Goal: Information Seeking & Learning: Learn about a topic

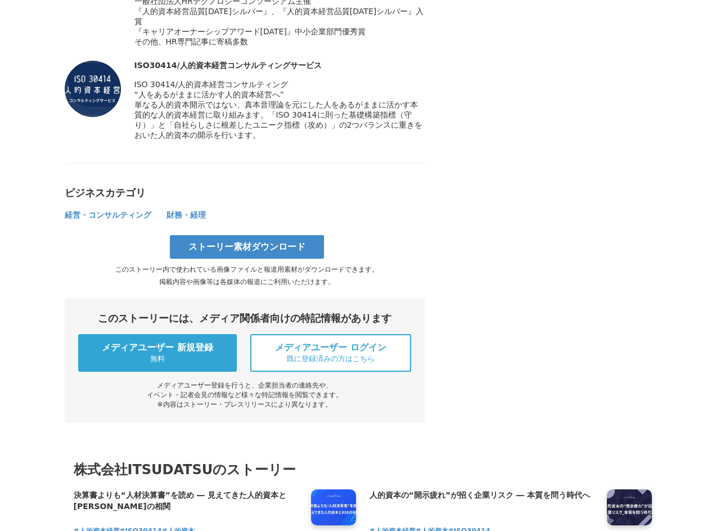
scroll to position [4460, 0]
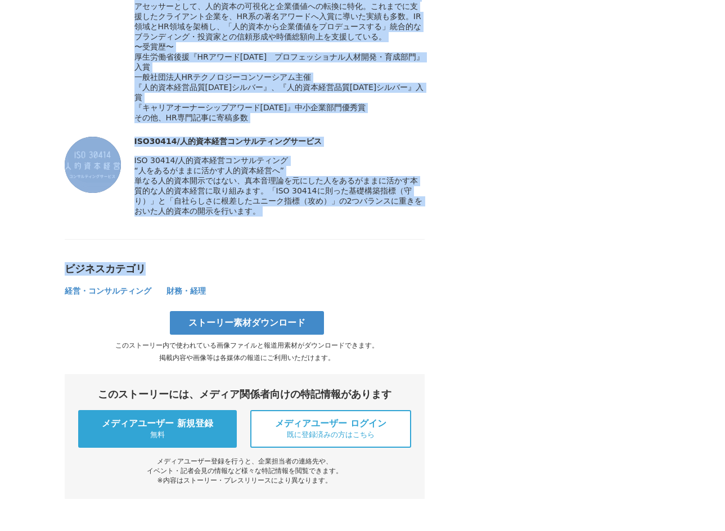
drag, startPoint x: 64, startPoint y: 97, endPoint x: 306, endPoint y: 215, distance: 269.8
copy section "決算書よりも“人材決算書”を読め ― 見えてきた人的資本とROEの相関 人的資本経営 #人的資本経営 #ISO30414 #人的資本 2025年8月14日 1…"
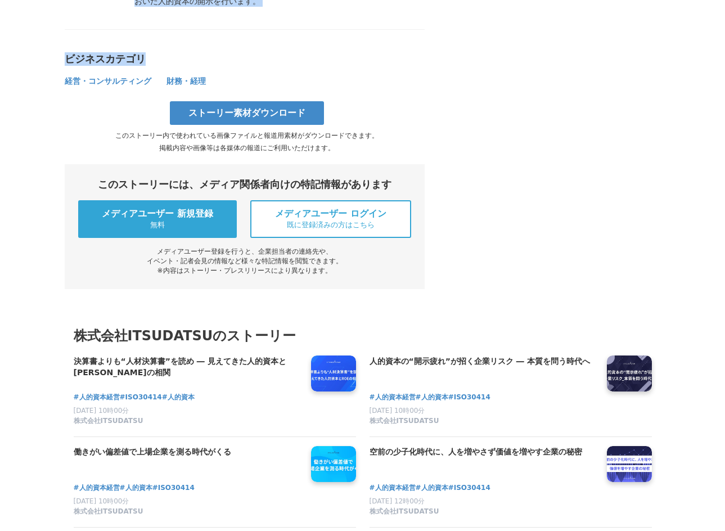
scroll to position [4761, 0]
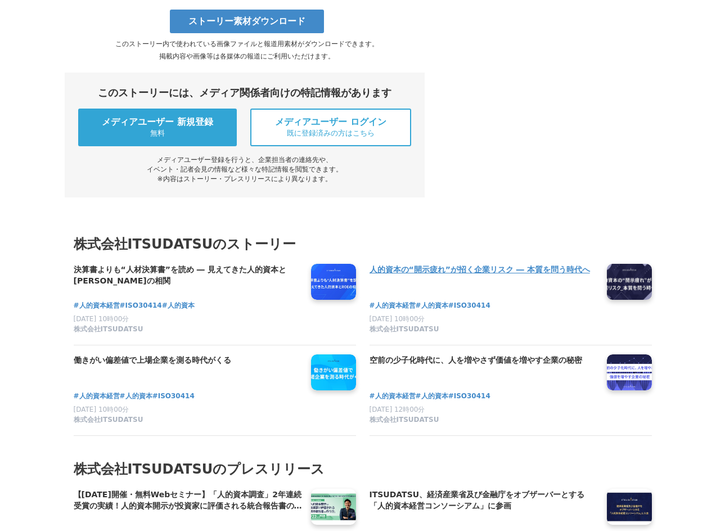
click at [545, 287] on link "人的資本の“開示疲れ”が招く企業リスク ― 本質を問う時代へ" at bounding box center [483, 276] width 228 height 24
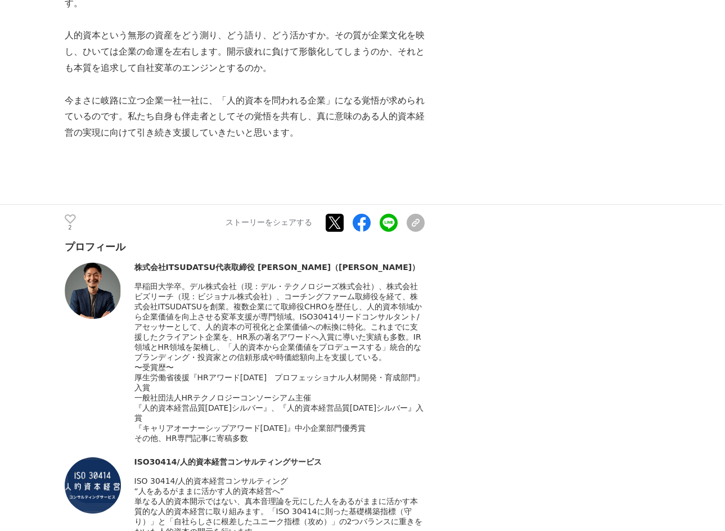
scroll to position [4919, 0]
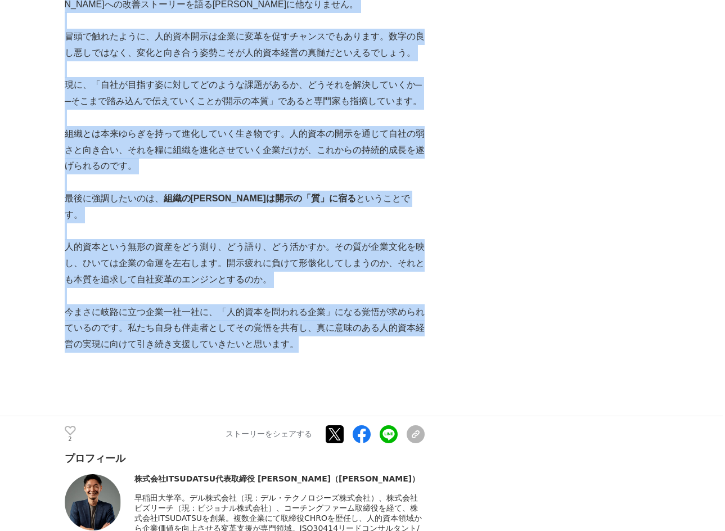
drag, startPoint x: 72, startPoint y: 97, endPoint x: 329, endPoint y: 277, distance: 314.0
copy section "的資本の“開示疲れ”が招く企業リスク ― 本質を問う時代へ 人的資本経営 #人的資本経営 #人的資本 #ISO30414 2025年8月13日 10時00分 …"
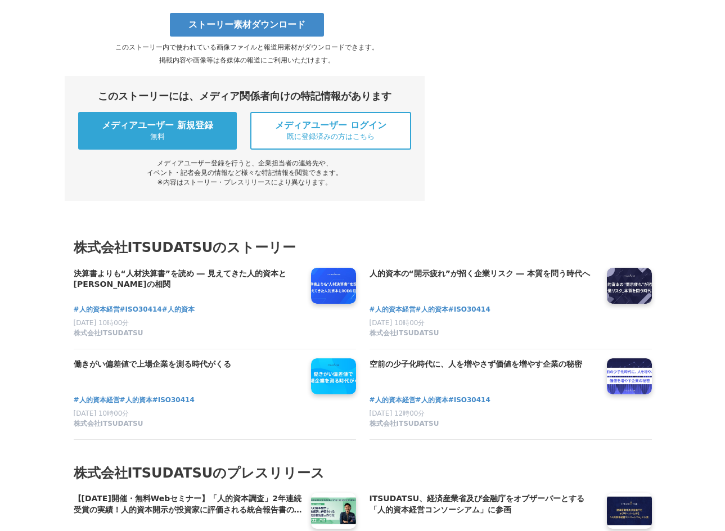
scroll to position [5778, 0]
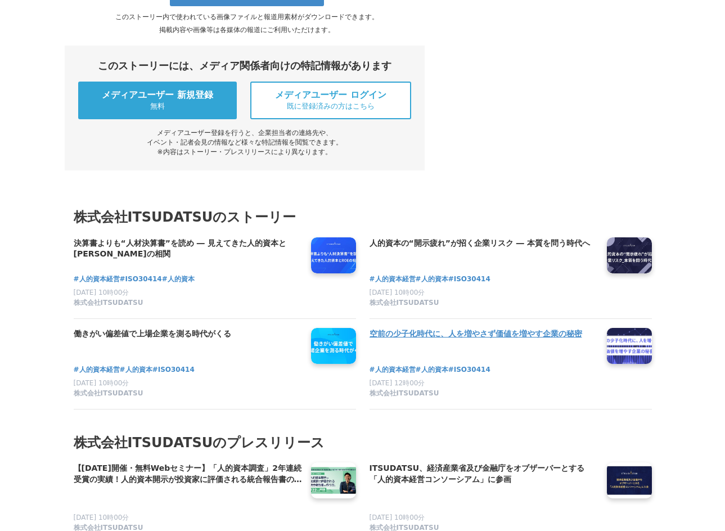
click at [543, 328] on link "空前の少子化時代に、人を増やさず価値を増やす企業の秘密" at bounding box center [483, 340] width 228 height 24
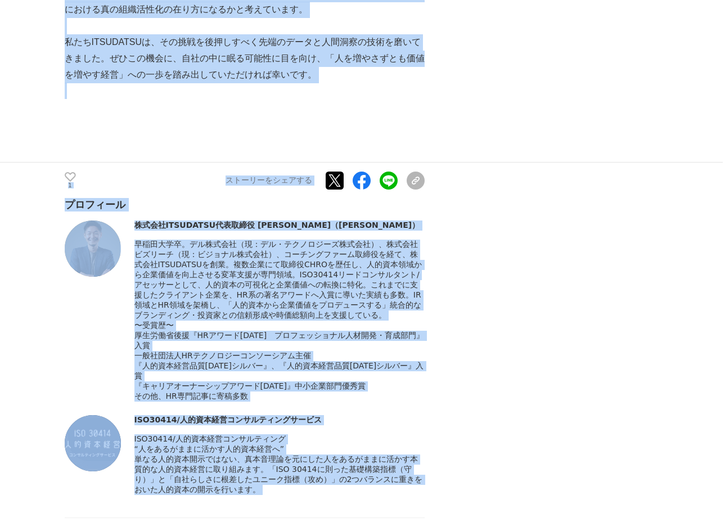
scroll to position [6853, 0]
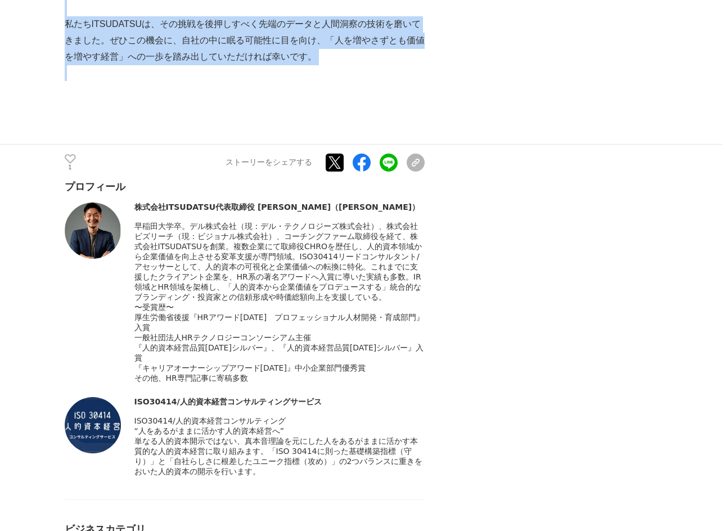
drag, startPoint x: 64, startPoint y: 101, endPoint x: 314, endPoint y: 39, distance: 258.3
copy section "空前の少子化時代に、人を増やさず価値を増やす企業の秘密 人的資本経営 #人的資本経営 #人的資本 #ISO30414 2025年8月11日 12時00分 株式…"
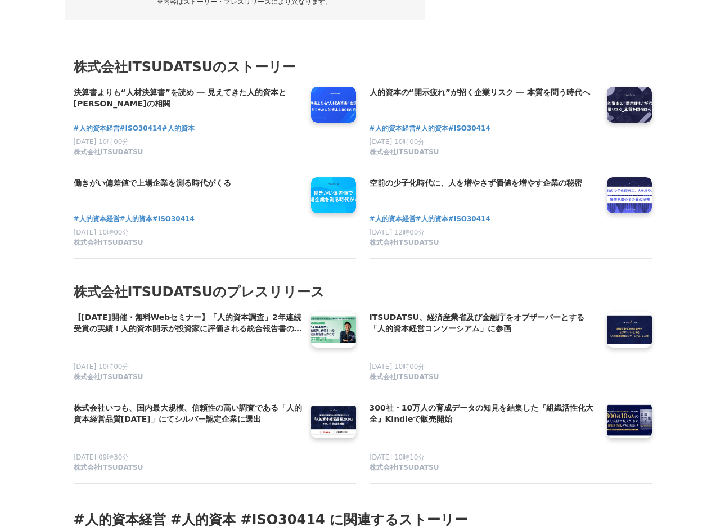
scroll to position [7601, 0]
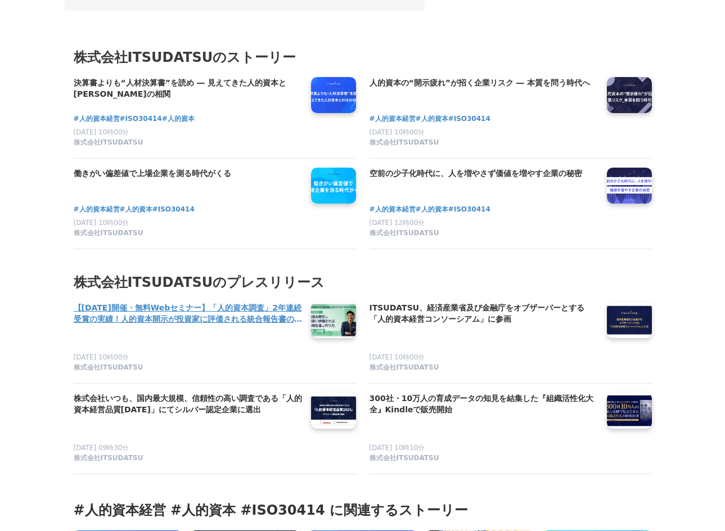
click at [201, 325] on h4 "【[DATE]開催・無料Webセミナー】「人的資本調査」2年連続受賞の実績！人的資本開示が投資家に評価される統合報告書の作り方" at bounding box center [188, 313] width 228 height 23
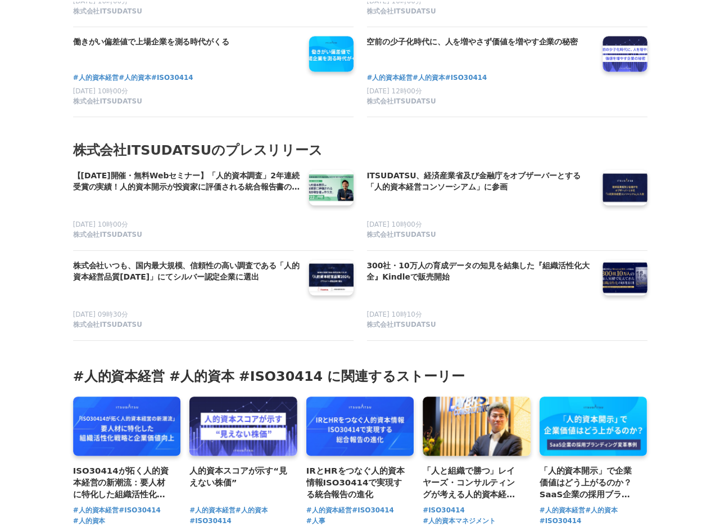
scroll to position [7838, 0]
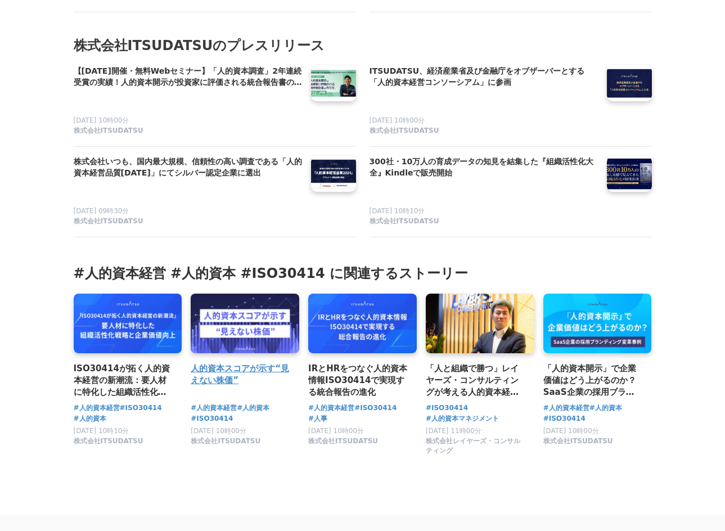
click at [238, 387] on h3 "人的資本スコアが示す“見えない株価”" at bounding box center [241, 374] width 100 height 25
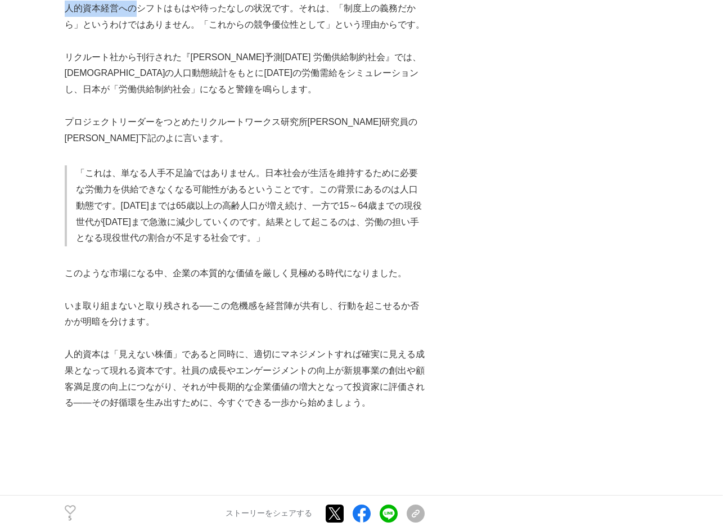
scroll to position [2489, 0]
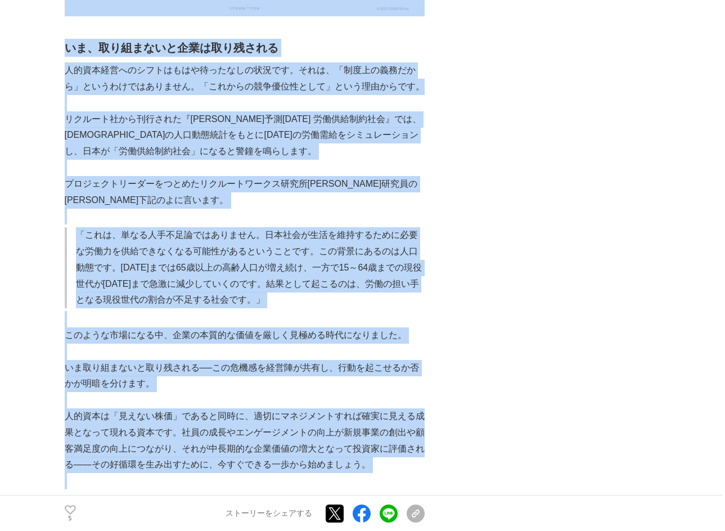
drag, startPoint x: 70, startPoint y: 100, endPoint x: 376, endPoint y: 463, distance: 474.9
copy section "人的資本スコアが示す“見えない株価” 人的資本経営 #人的資本経営 #人的資本 #ISO30414 2025年6月24日 10時00分 株式会社ITSUDAT…"
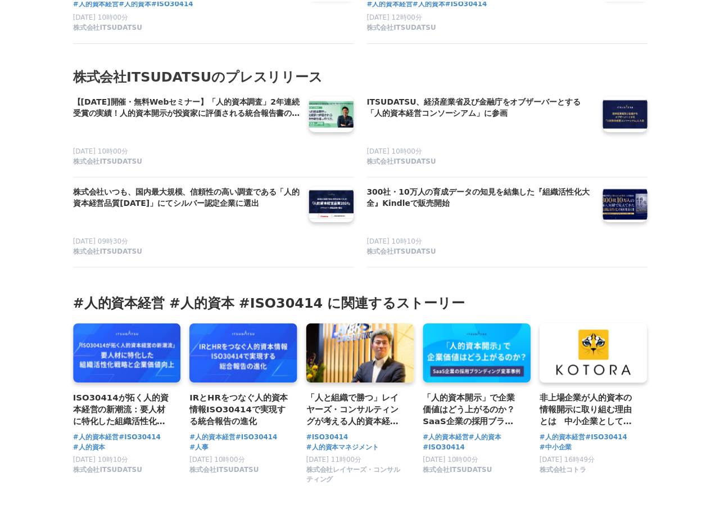
scroll to position [4033, 0]
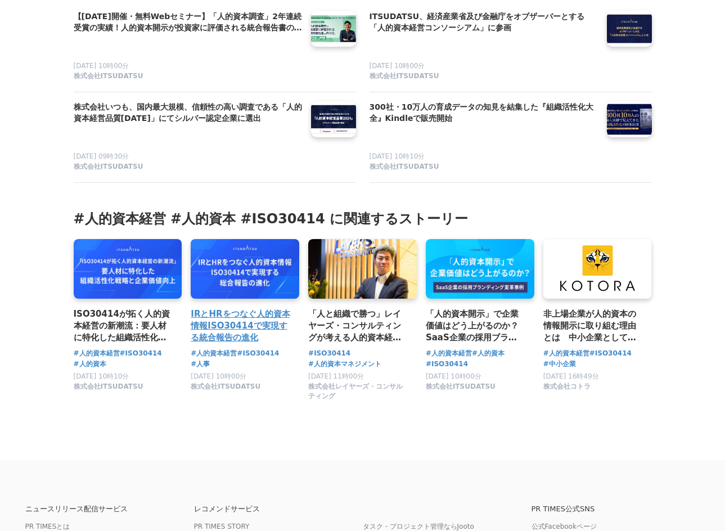
click at [245, 344] on h3 "IRとHRをつなぐ人的資本情報ISO30414で実現する統合報告の進化" at bounding box center [241, 326] width 100 height 37
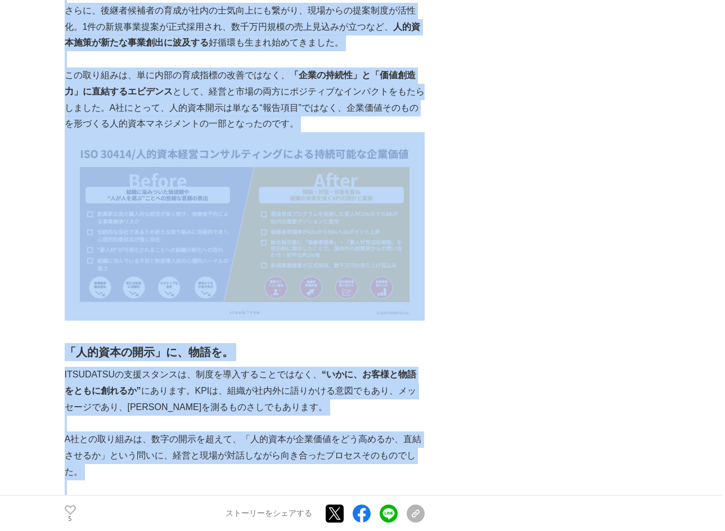
scroll to position [3285, 0]
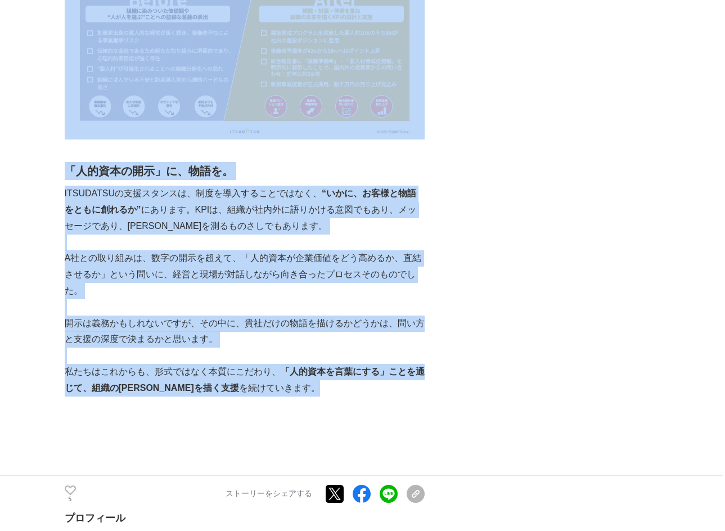
drag, startPoint x: 63, startPoint y: 96, endPoint x: 266, endPoint y: 341, distance: 318.3
copy section "LOrEMipsumdolorSIT87354ametconsecte adipis #elitse #DOE56357 #te 3629i4u06l 49e…"
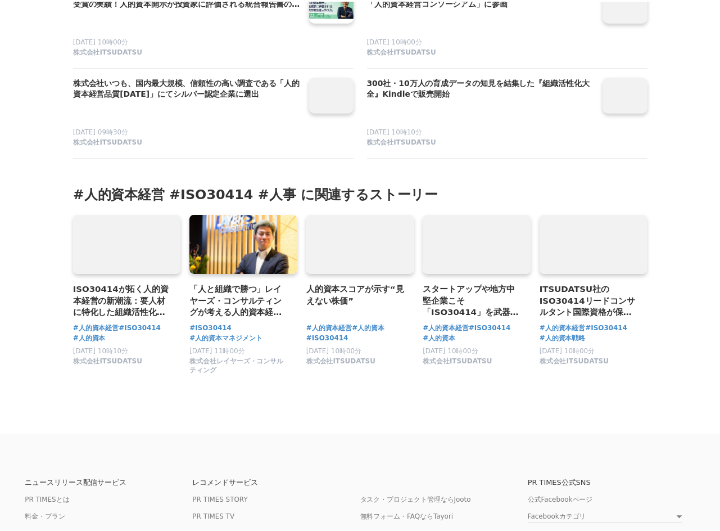
scroll to position [4733, 0]
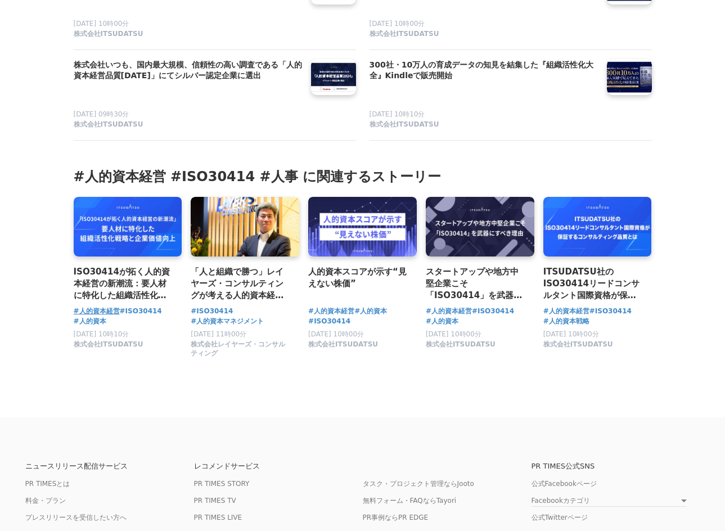
click at [119, 317] on span "#人的資本経営" at bounding box center [97, 311] width 46 height 11
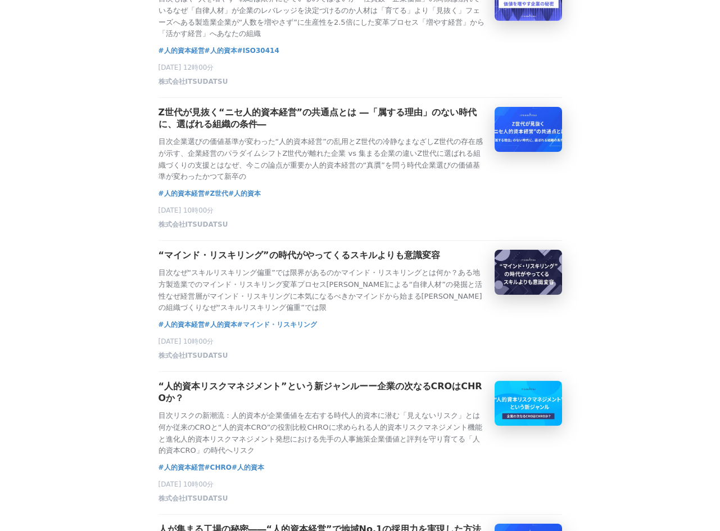
scroll to position [574, 0]
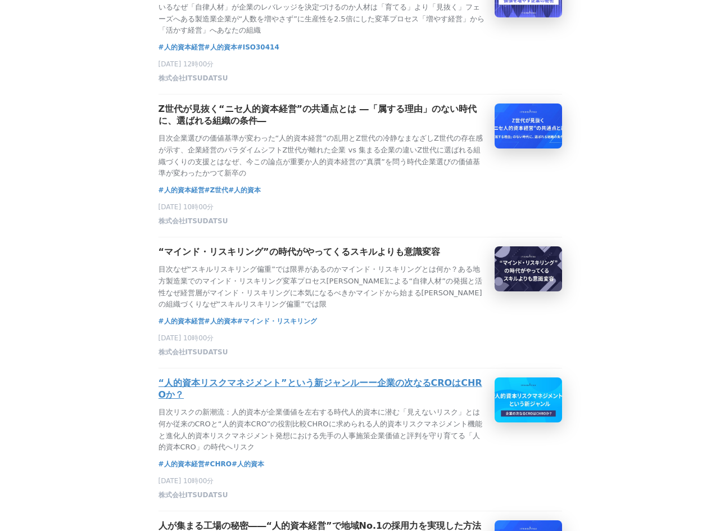
click at [336, 389] on h3 "“人的資本リスクマネジメント”という新ジャンルーー企業の次なるCROはCHROか？" at bounding box center [322, 389] width 327 height 24
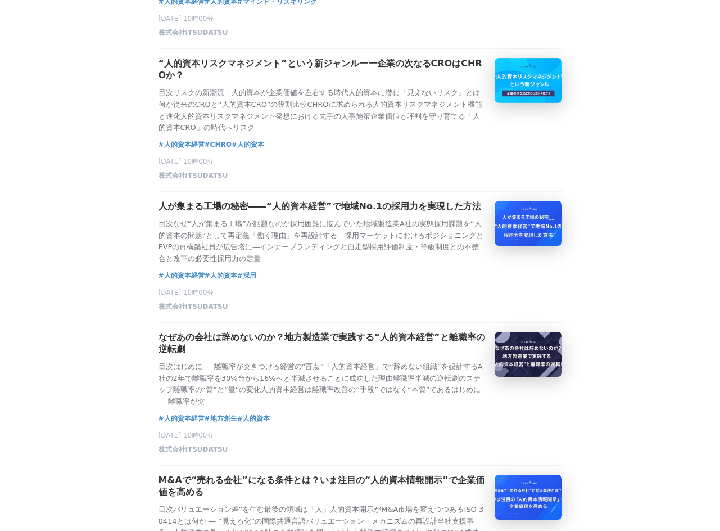
scroll to position [896, 0]
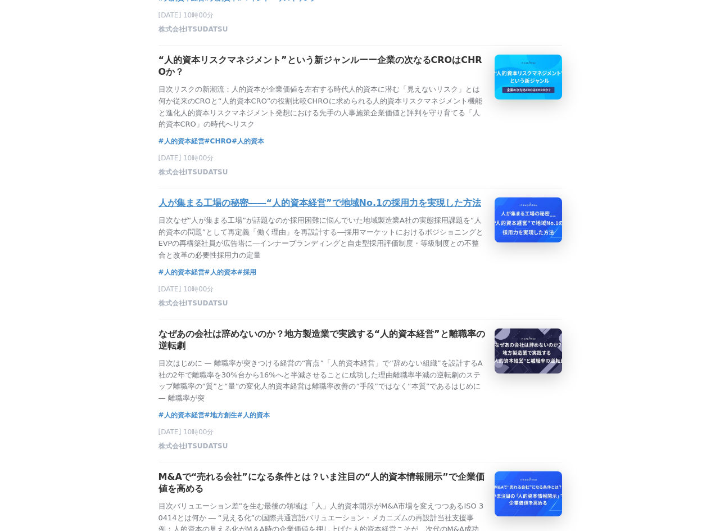
click at [344, 216] on div "人が集まる工場の秘密――“人的資本経営”で地域No.1の採用力を実現した方法 目次なぜ“人が集まる工場”が話題なのか採用困難に悩んでいた地域製造業A社の実態採…" at bounding box center [322, 229] width 327 height 64
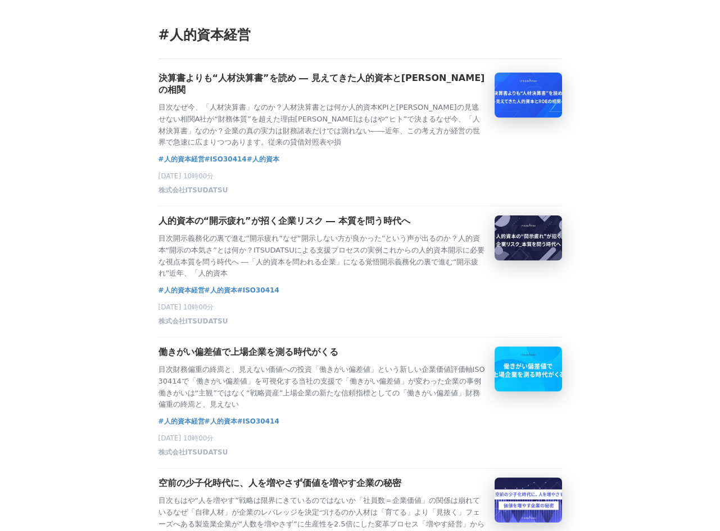
scroll to position [0, 0]
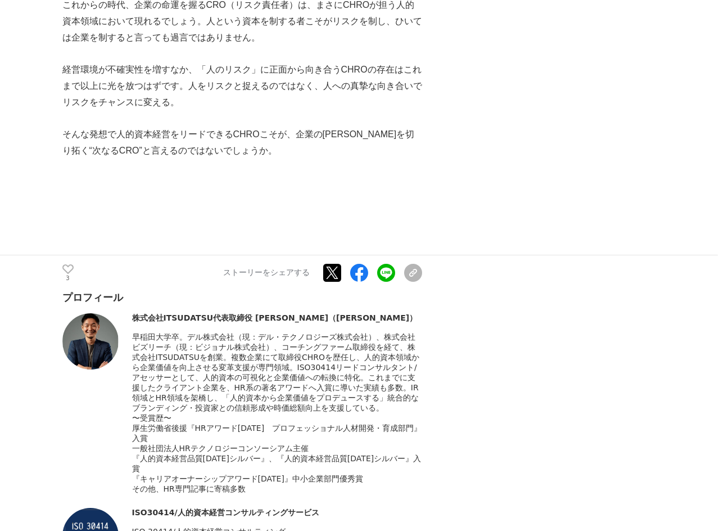
scroll to position [5181, 0]
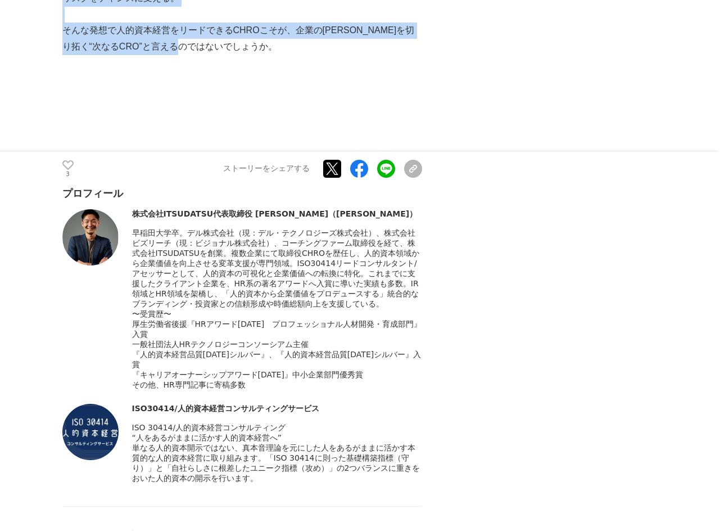
drag, startPoint x: 60, startPoint y: 99, endPoint x: 227, endPoint y: 33, distance: 179.0
copy section "“人的資本リスクマネジメント”という新ジャンルーー企業の次なるCROはCHROか？ 人的資本経営 #人的資本経営 #CHRO #人的資本 2025年8月6日 …"
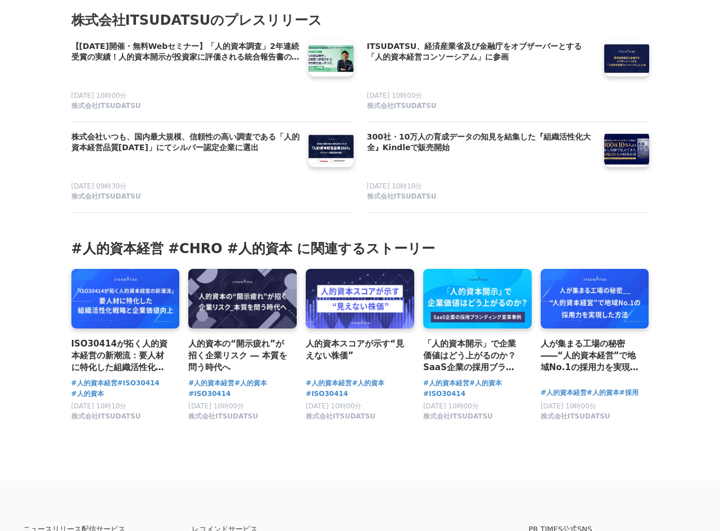
scroll to position [6113, 0]
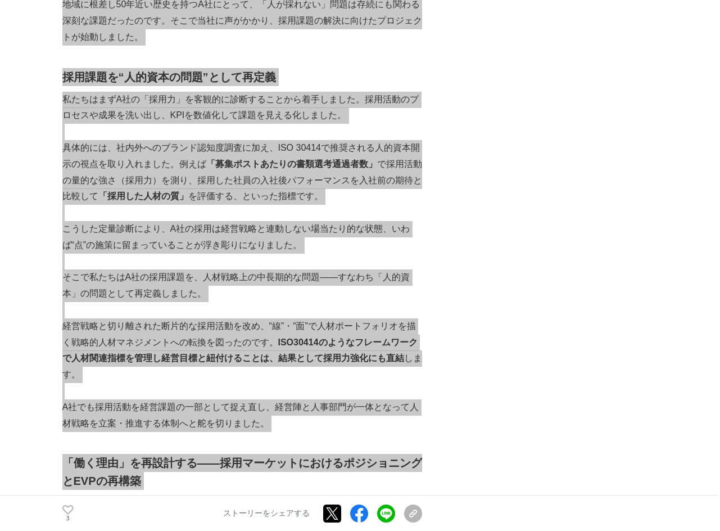
scroll to position [906, 0]
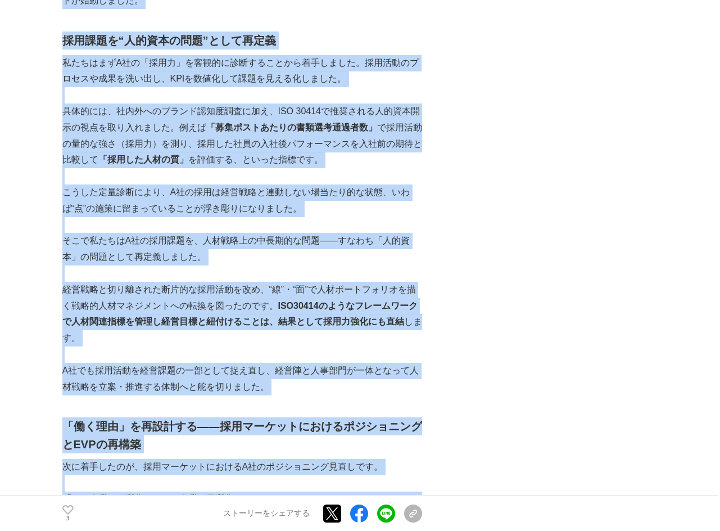
copy section "loremipsum――“dolors”ameTc.1adipiscinge seddoe #tempor #inci #ut 5765l9e2d 13m17…"
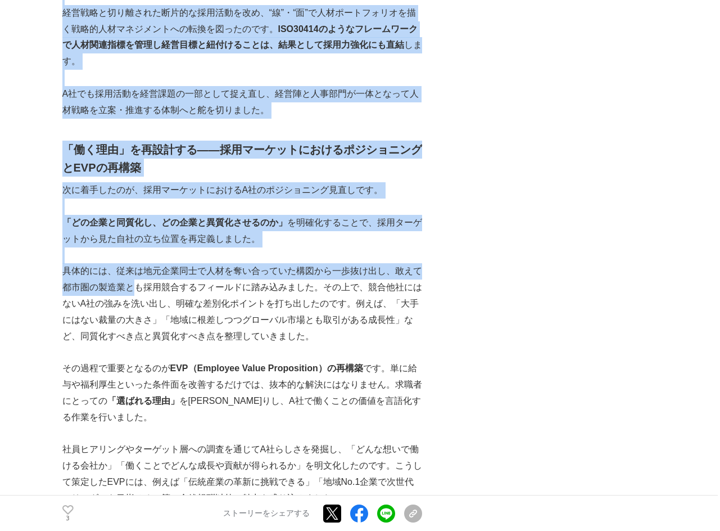
scroll to position [1190, 0]
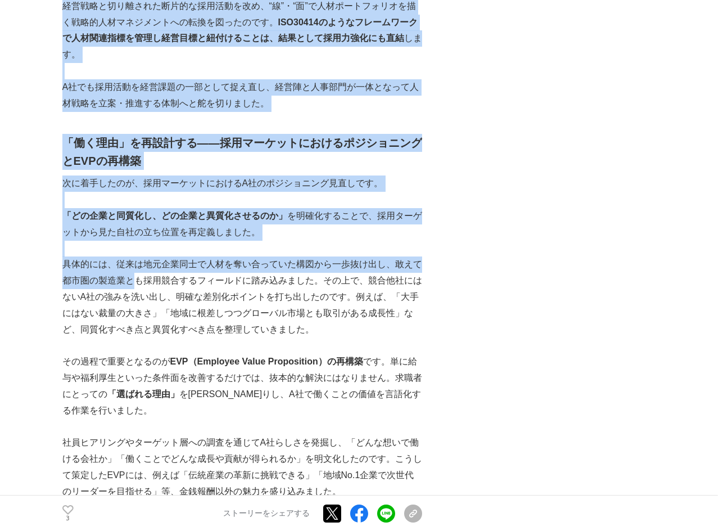
click at [134, 283] on p "具体的には、従来は地元企業同士で人材を奪い合っていた構図から一歩抜け出し、敢えて都市圏の製造業とも採用競合するフィールドに踏み込みました。その上で、競合他社に…" at bounding box center [242, 296] width 360 height 81
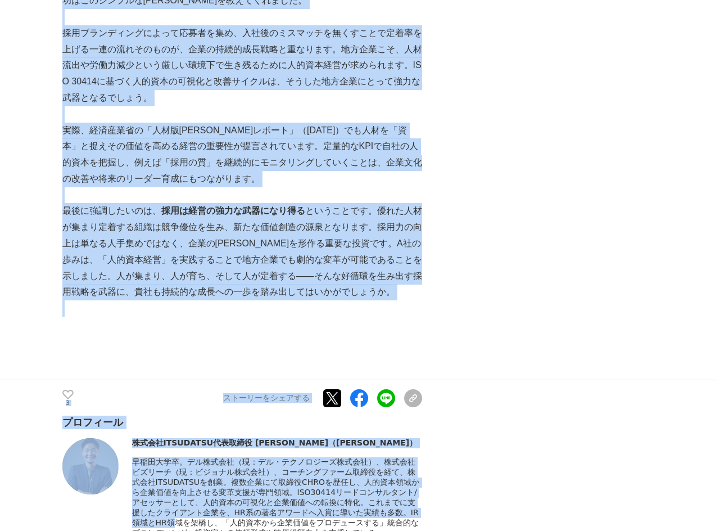
scroll to position [4196, 0]
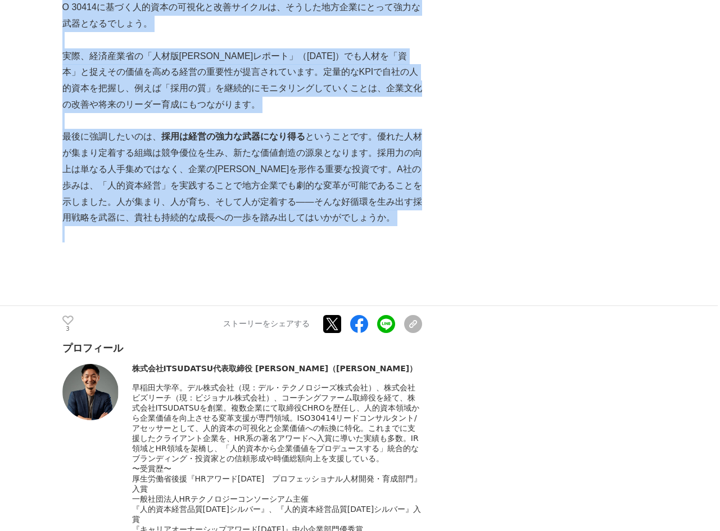
drag, startPoint x: 137, startPoint y: 279, endPoint x: 370, endPoint y: 228, distance: 238.3
copy div "loremipsumdolorsitam。cons、adipisciNgelitsedd、eiusmodtemporincidi。utl、「etdolorem…"
